Goal: Transaction & Acquisition: Download file/media

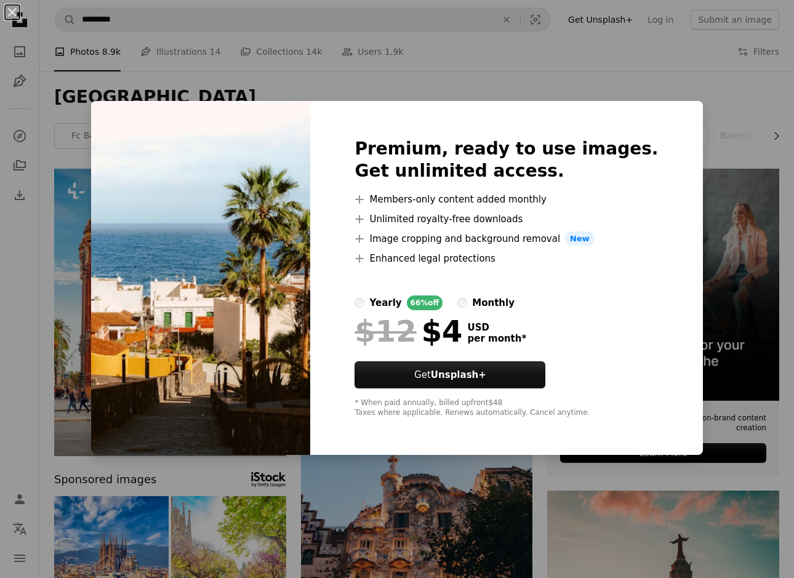
scroll to position [838, 0]
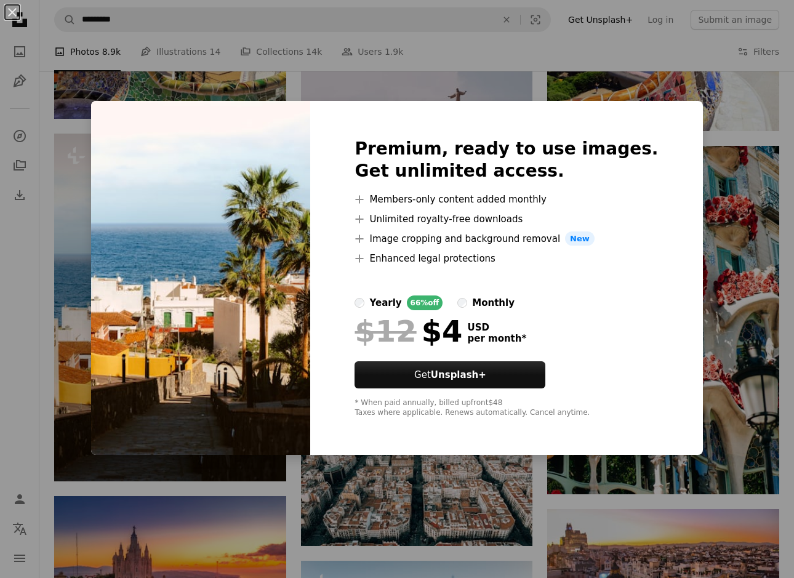
click at [688, 288] on div "An X shape Premium, ready to use images. Get unlimited access. A plus sign Memb…" at bounding box center [397, 289] width 794 height 578
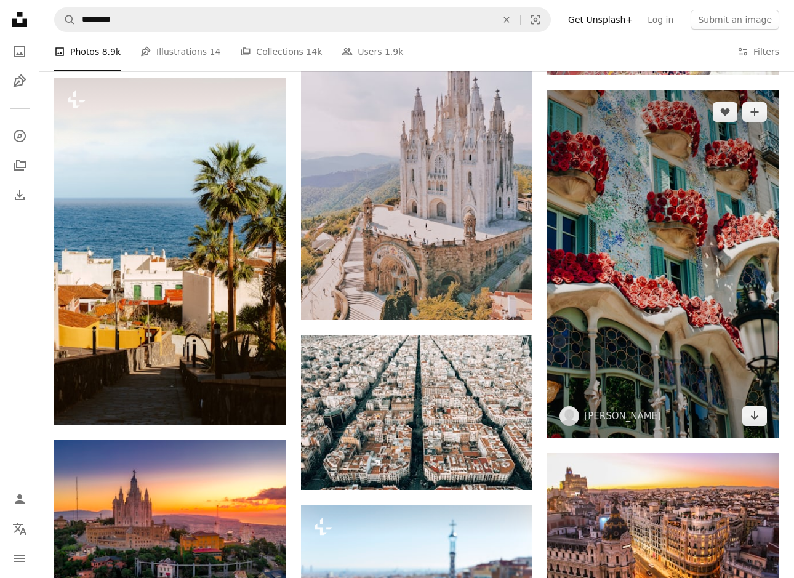
scroll to position [1008, 0]
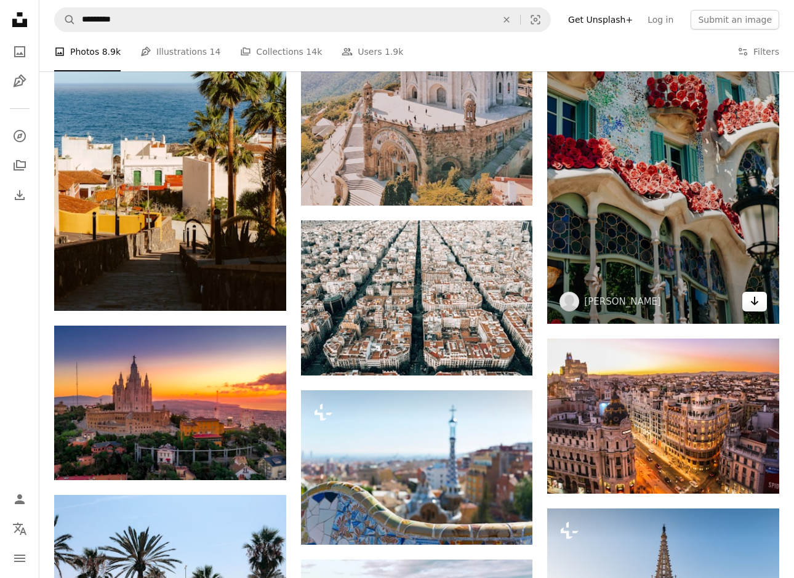
click at [759, 311] on link "Arrow pointing down" at bounding box center [754, 302] width 25 height 20
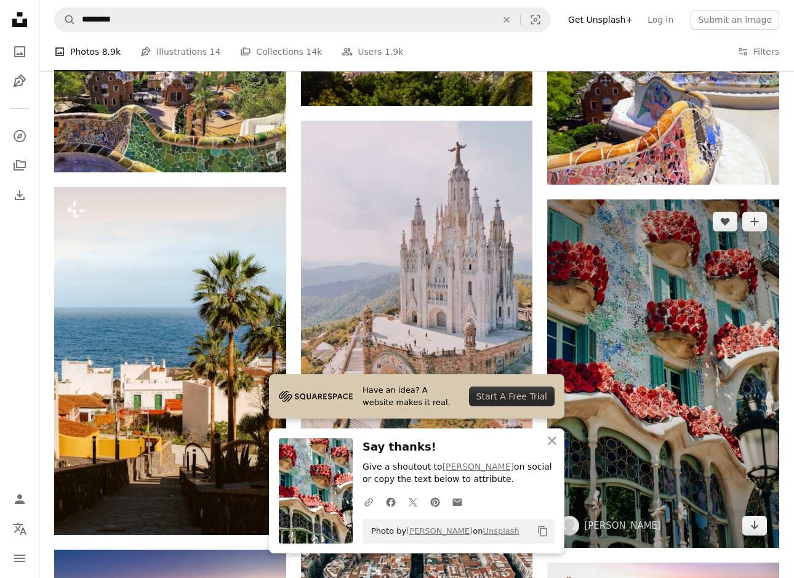
scroll to position [0, 0]
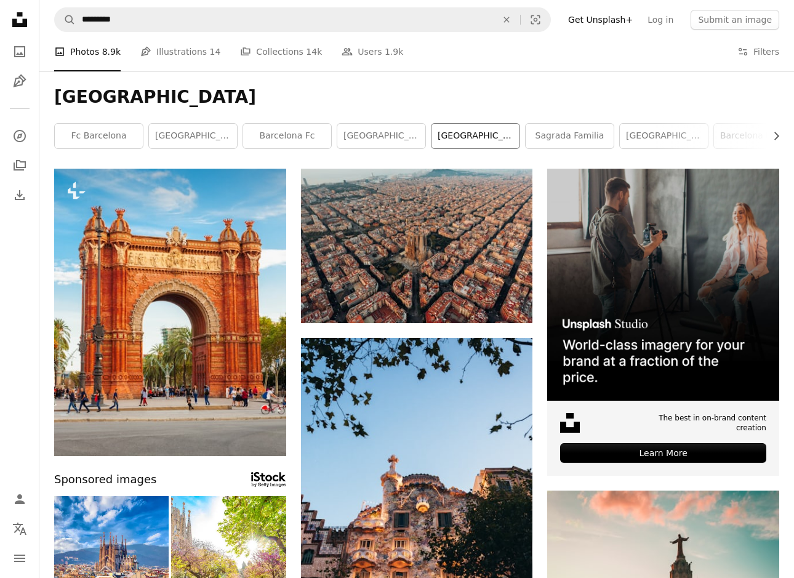
click at [456, 138] on link "[GEOGRAPHIC_DATA]" at bounding box center [475, 136] width 88 height 25
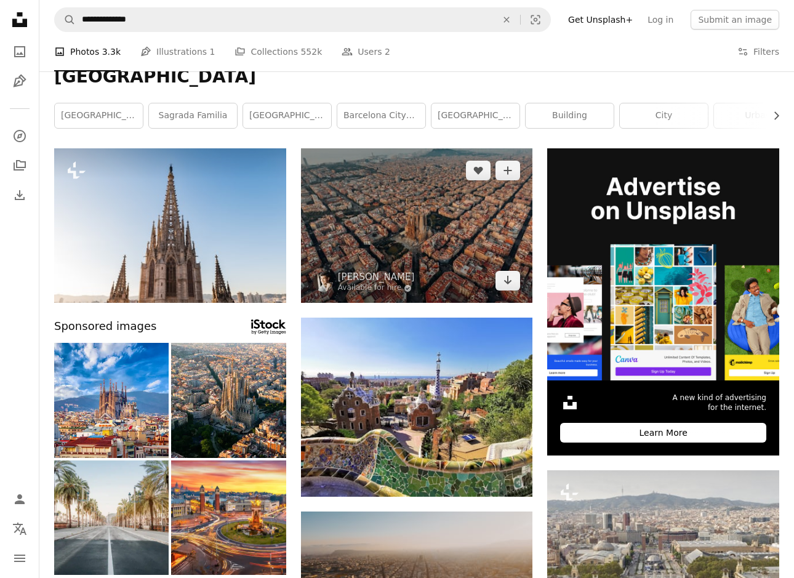
scroll to position [148, 0]
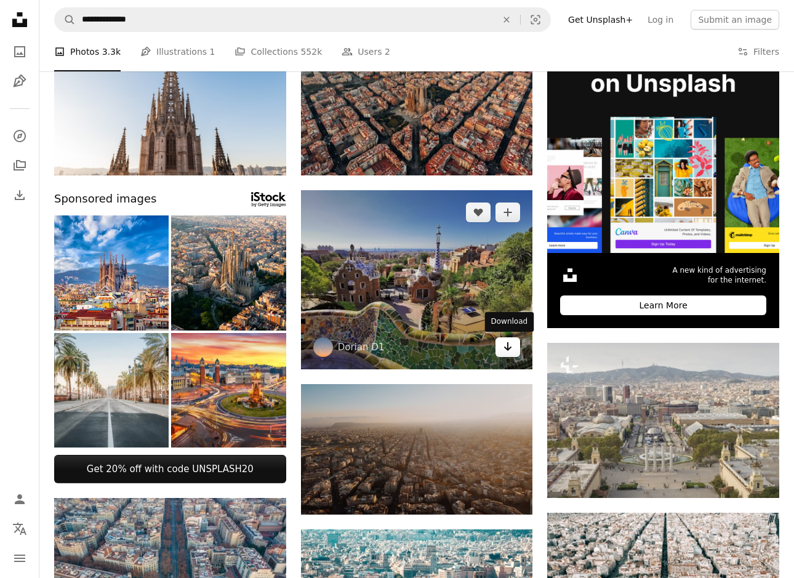
click at [507, 342] on icon "Download" at bounding box center [508, 346] width 8 height 9
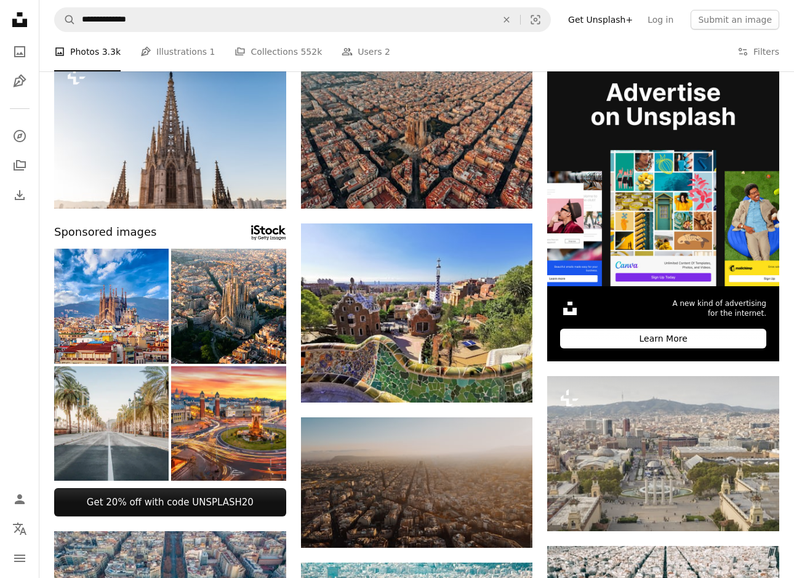
scroll to position [0, 0]
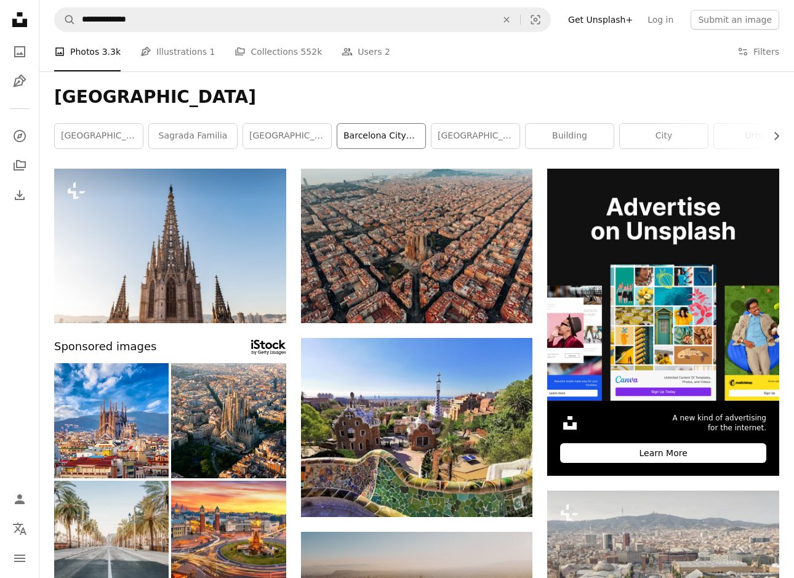
click at [404, 135] on link "barcelona cityscape" at bounding box center [381, 136] width 88 height 25
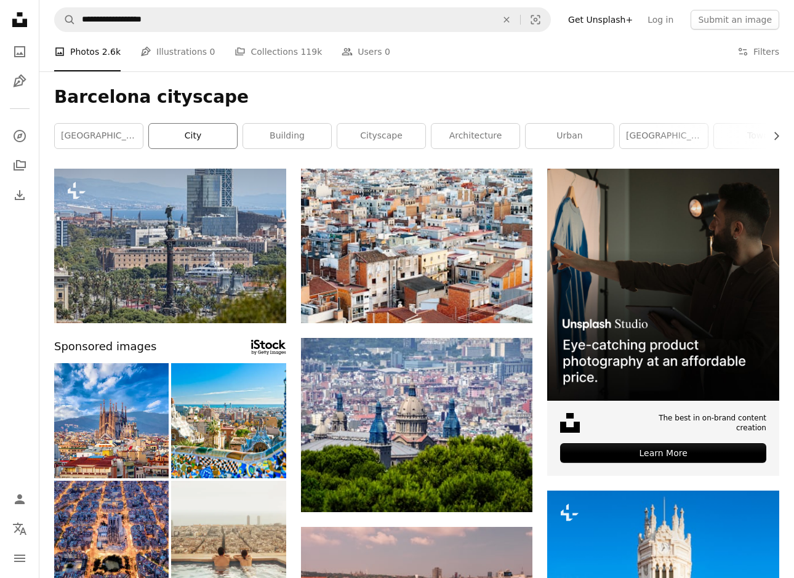
click at [191, 129] on link "city" at bounding box center [193, 136] width 88 height 25
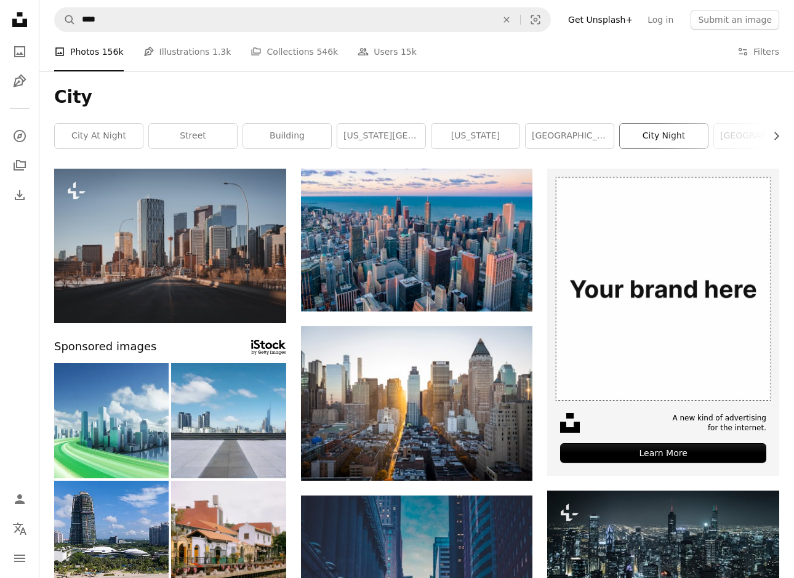
click at [666, 130] on link "city night" at bounding box center [663, 136] width 88 height 25
